Goal: Complete application form

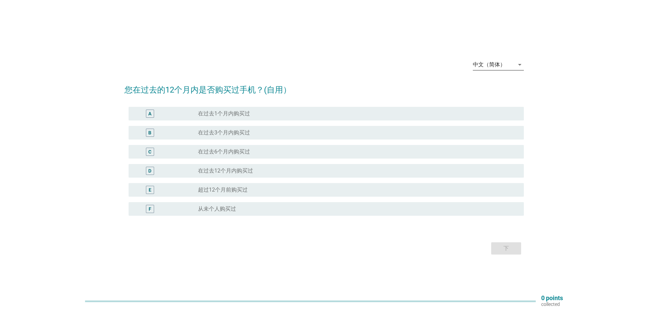
click at [492, 64] on div "中文（简体）" at bounding box center [489, 65] width 33 height 6
click at [498, 71] on div "English" at bounding box center [498, 70] width 40 height 8
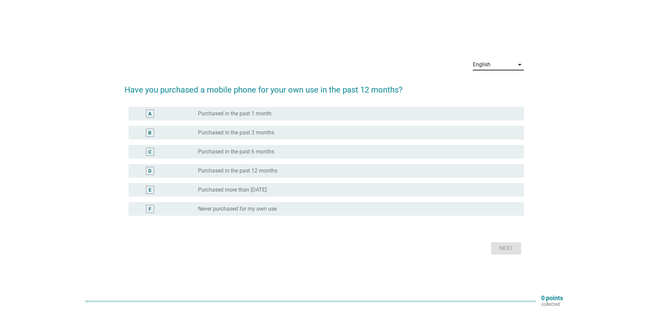
click at [283, 172] on div "radio_button_unchecked Purchased in the past 12 months" at bounding box center [355, 170] width 315 height 7
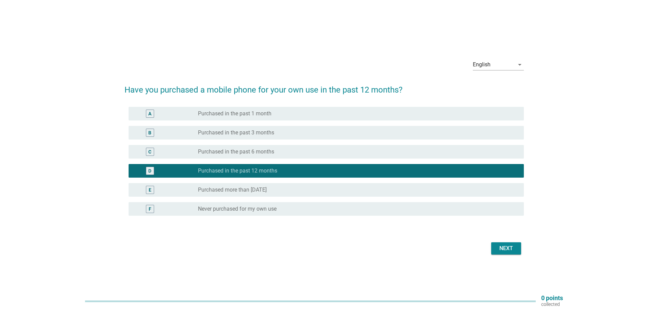
click at [513, 249] on div "Next" at bounding box center [506, 248] width 19 height 8
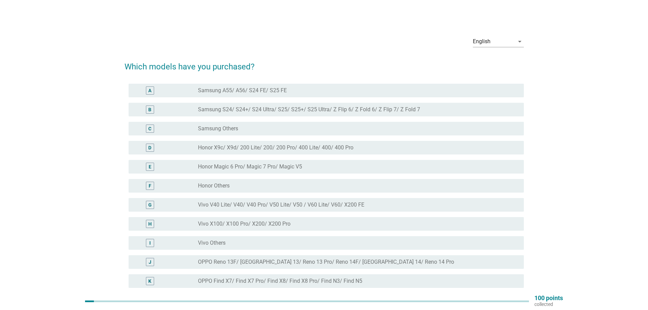
click at [271, 110] on label "Samsung S24/ S24+/ S24 Ultra/ S25/ S25+/ S25 Ultra/ Z Flip 6/ Z Fold 6/ Z Flip …" at bounding box center [309, 109] width 222 height 7
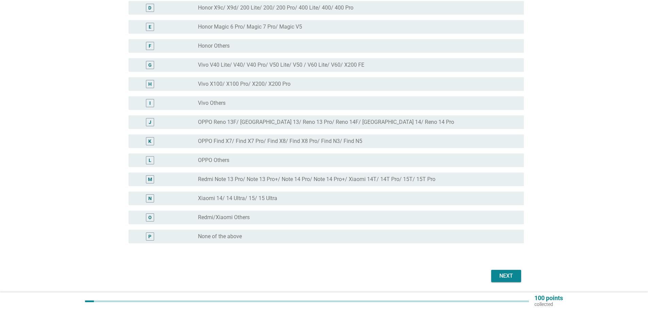
scroll to position [162, 0]
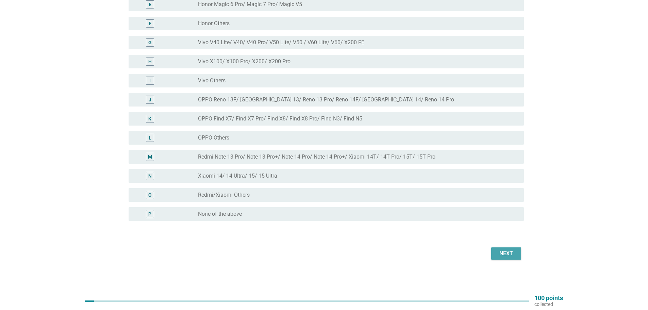
click at [513, 253] on div "Next" at bounding box center [506, 253] width 19 height 8
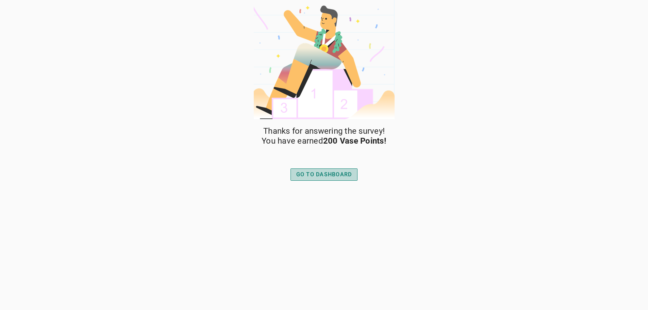
click at [330, 173] on div "GO TO DASHBOARD" at bounding box center [324, 175] width 56 height 8
